Goal: Information Seeking & Learning: Find specific fact

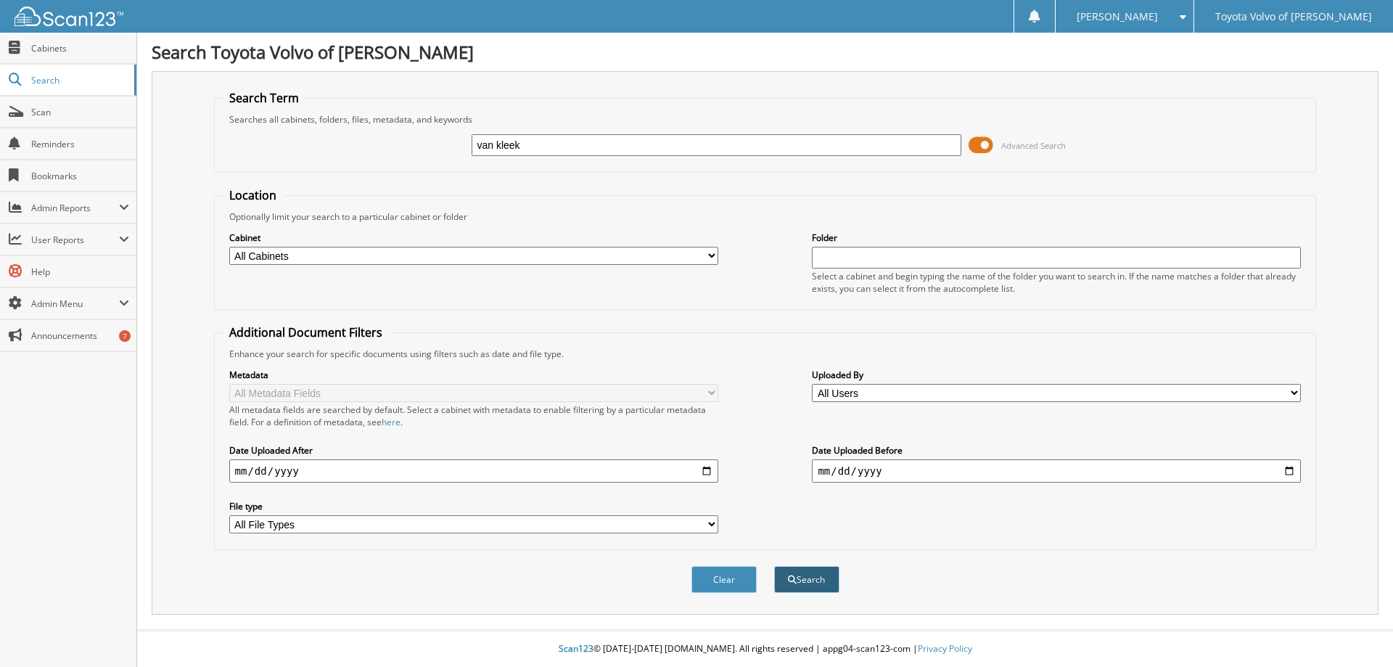
type input "van kleek"
click at [793, 578] on span "submit" at bounding box center [792, 579] width 9 height 9
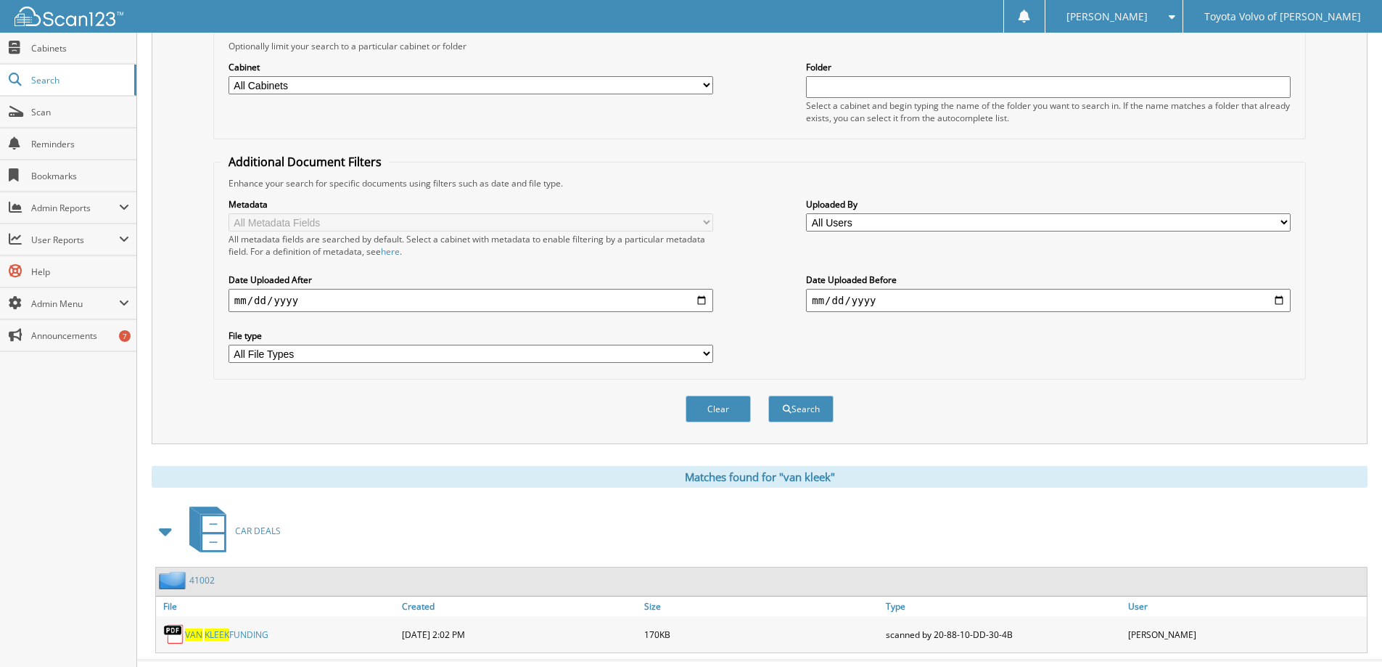
scroll to position [201, 0]
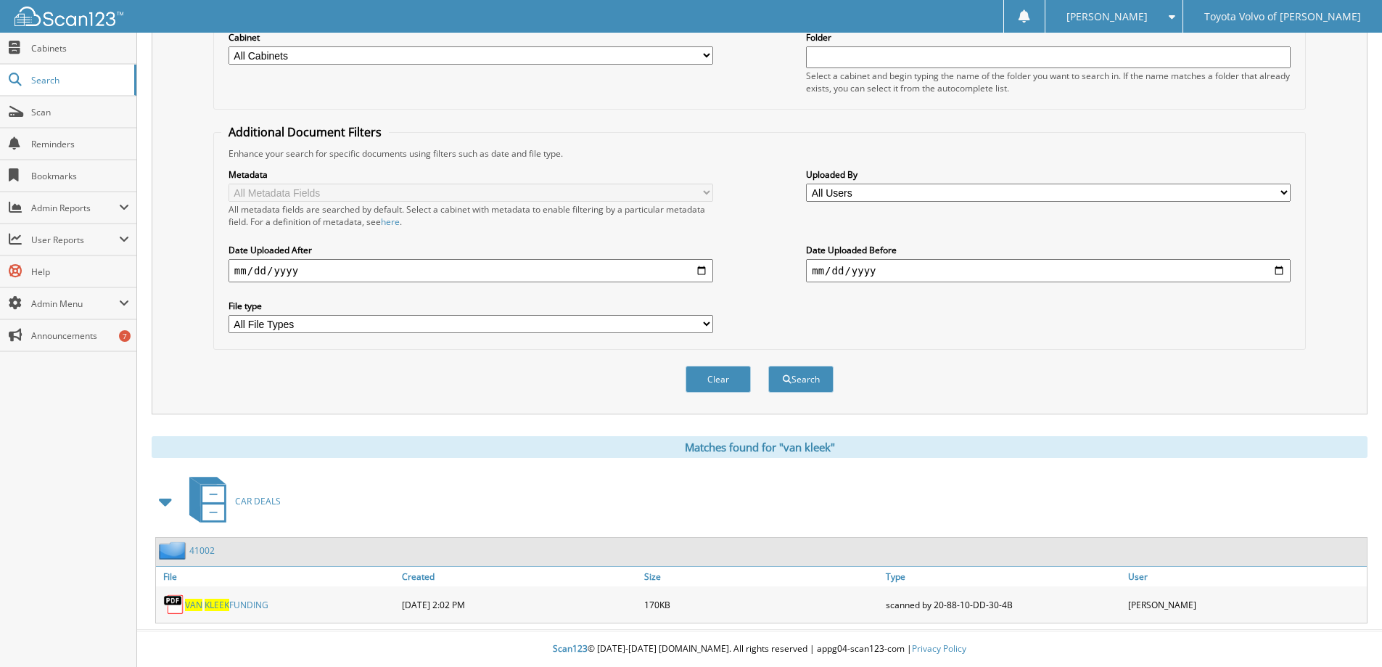
click at [205, 602] on span "KLEEK" at bounding box center [217, 605] width 25 height 12
click at [162, 506] on span at bounding box center [166, 501] width 20 height 26
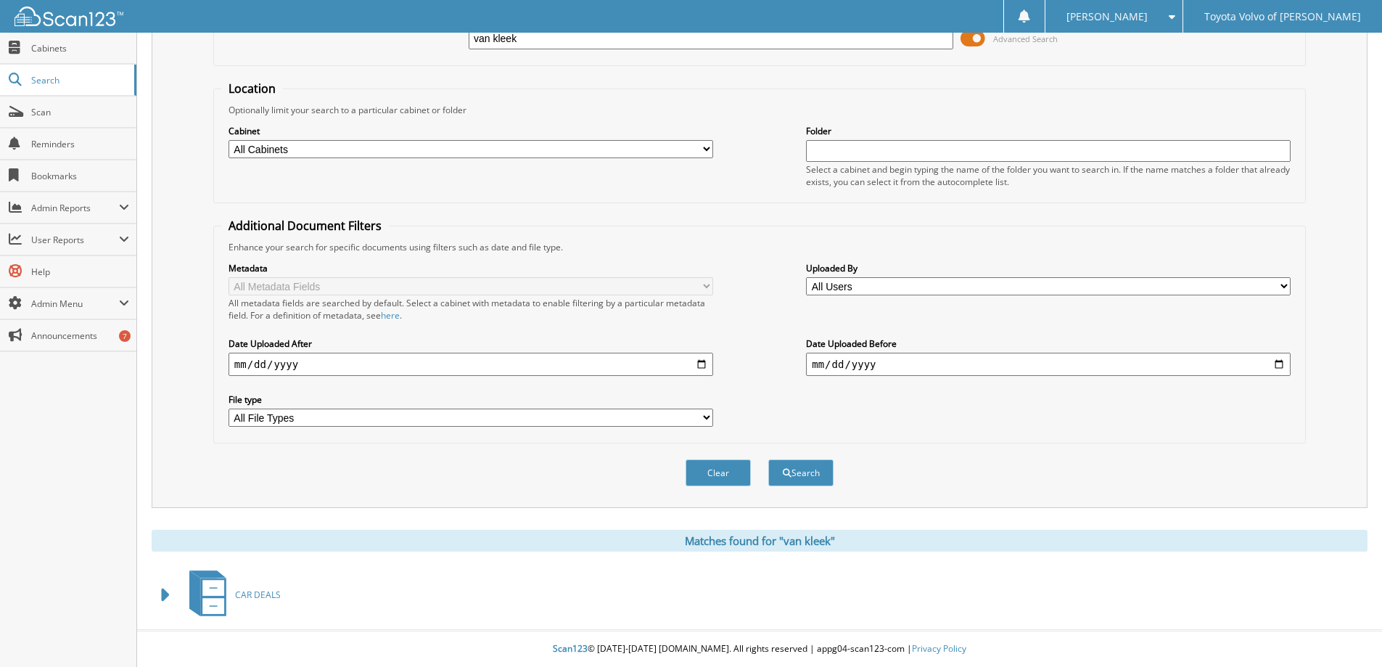
scroll to position [107, 0]
click at [164, 594] on span at bounding box center [166, 595] width 20 height 26
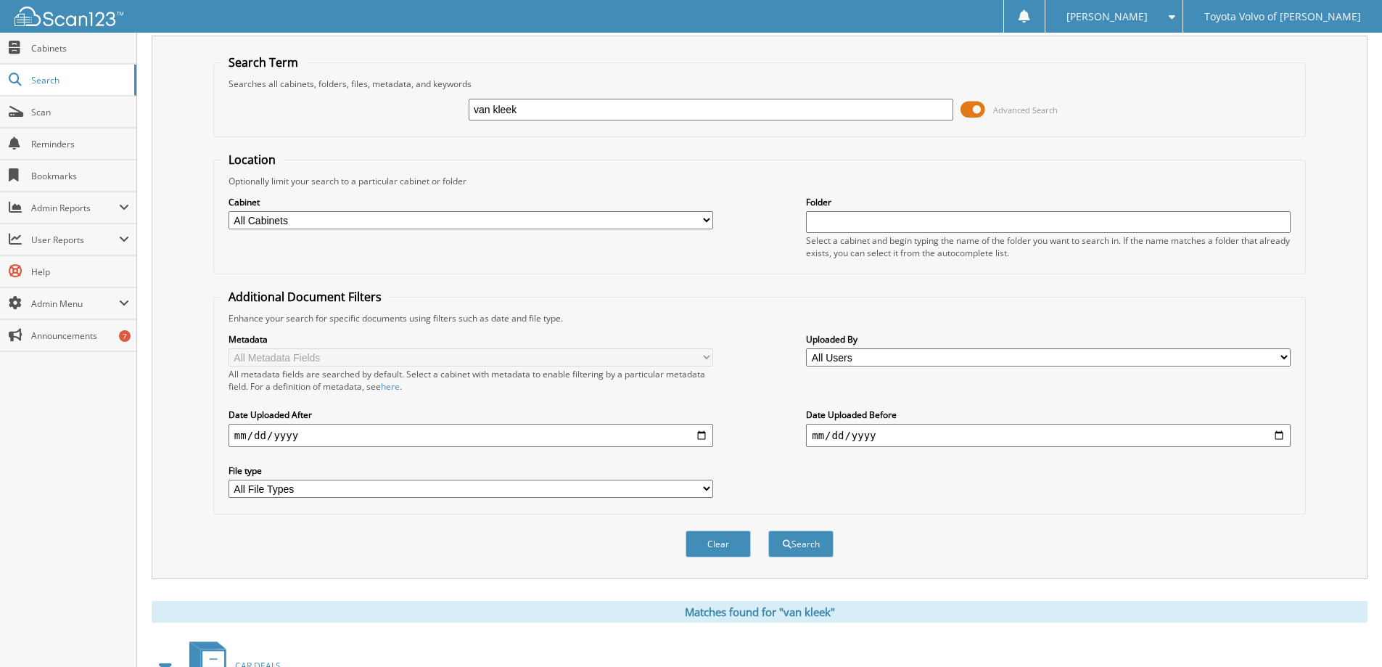
scroll to position [0, 0]
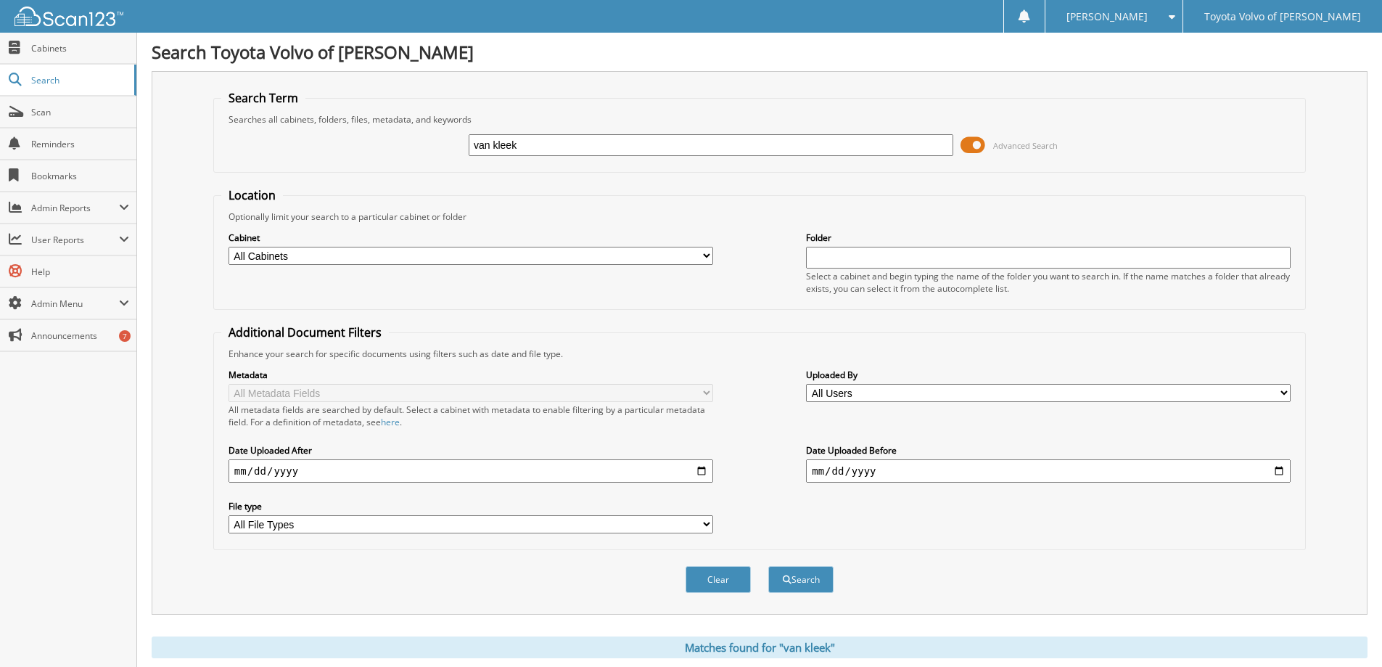
click at [592, 147] on input "van kleek" at bounding box center [711, 145] width 485 height 22
type input "van"
click at [768, 566] on button "Search" at bounding box center [800, 579] width 65 height 27
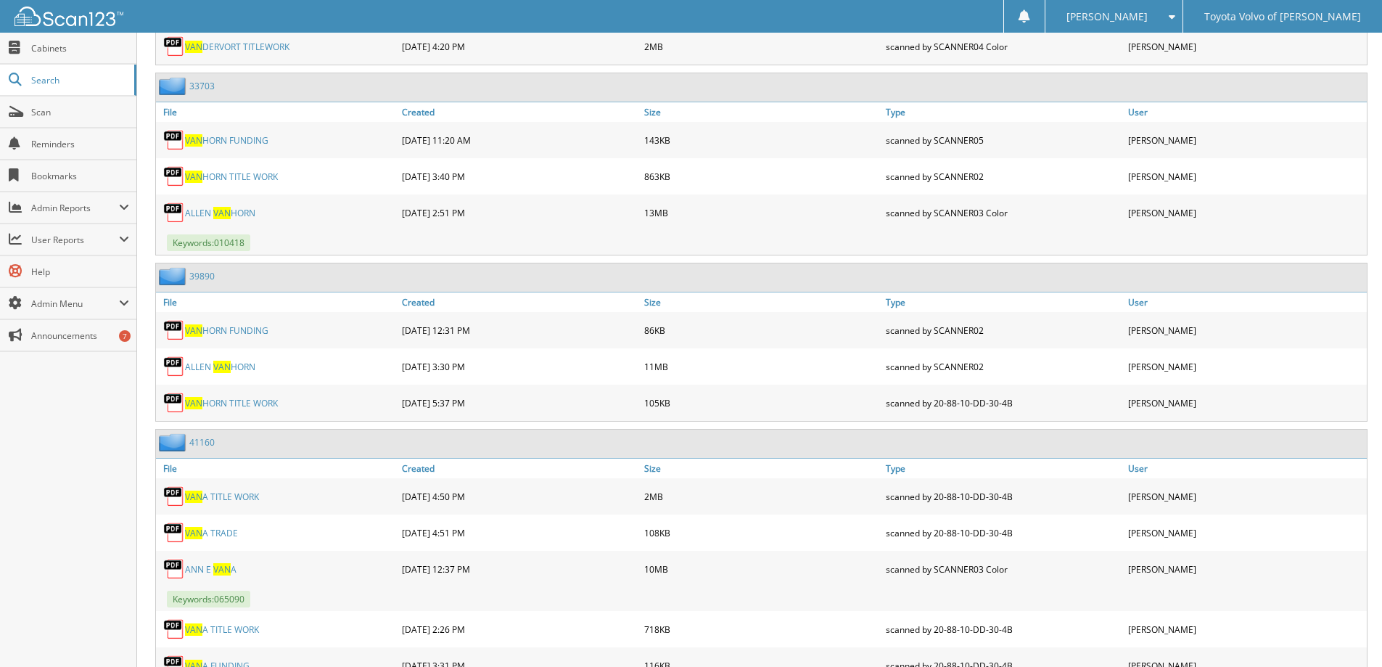
scroll to position [2394, 0]
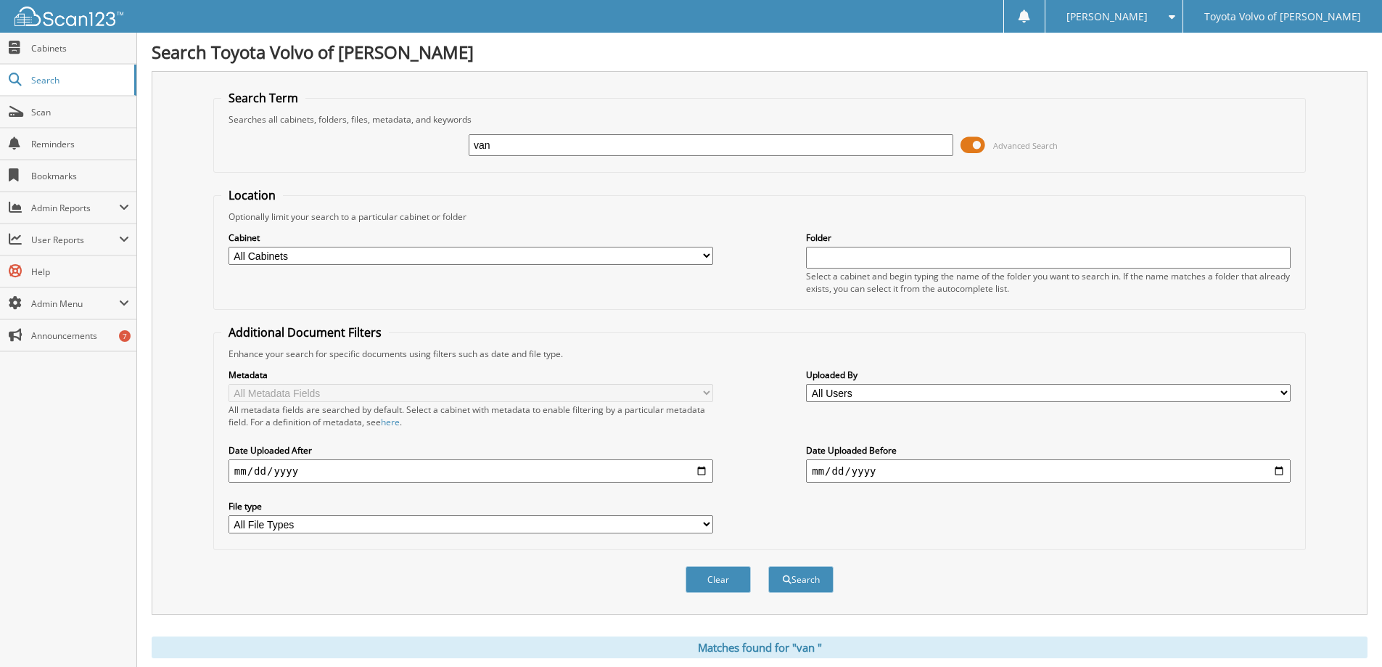
click at [504, 147] on input "van" at bounding box center [711, 145] width 485 height 22
type input "v"
type input "kleek"
click at [768, 566] on button "Search" at bounding box center [800, 579] width 65 height 27
